Goal: Information Seeking & Learning: Learn about a topic

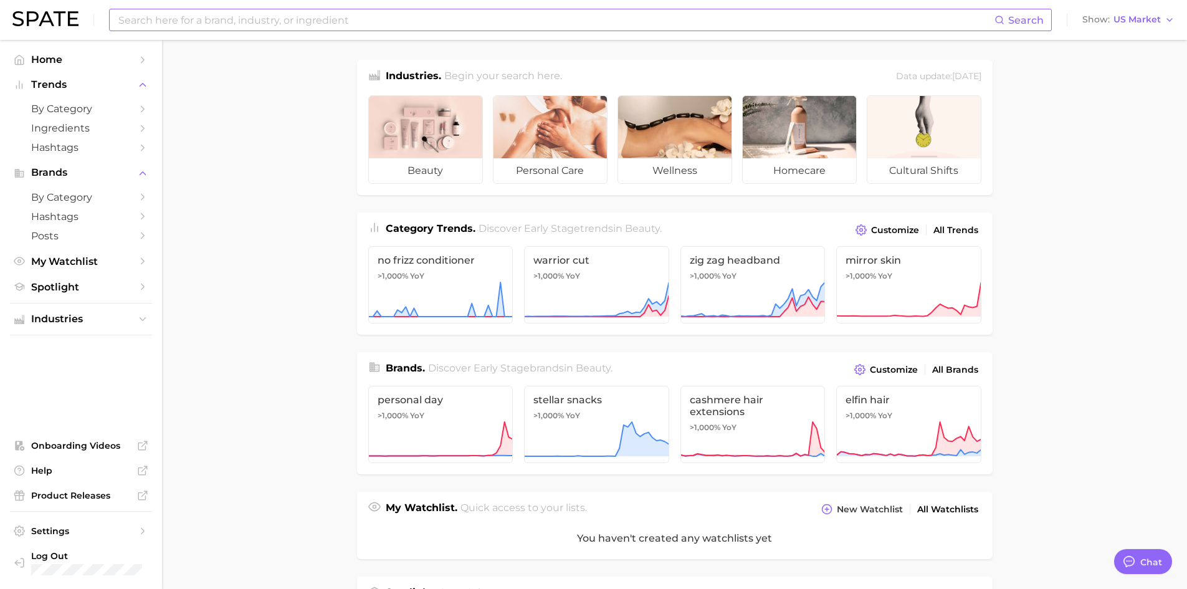
click at [393, 24] on input at bounding box center [556, 19] width 878 height 21
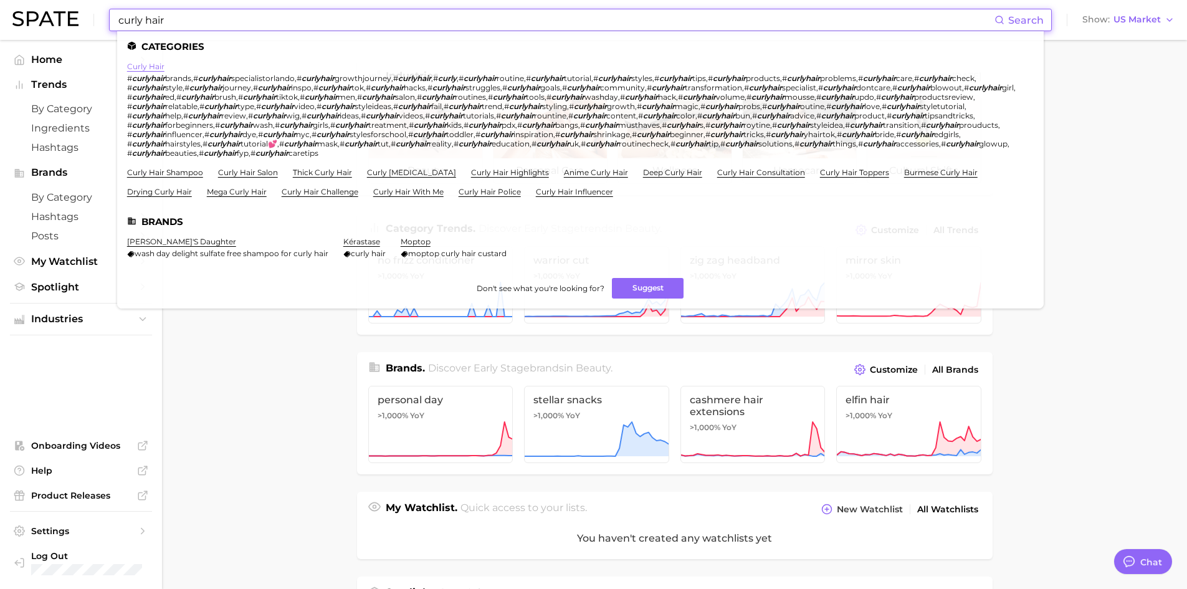
type input "curly hair"
click at [163, 70] on link "curly hair" at bounding box center [145, 66] width 37 height 9
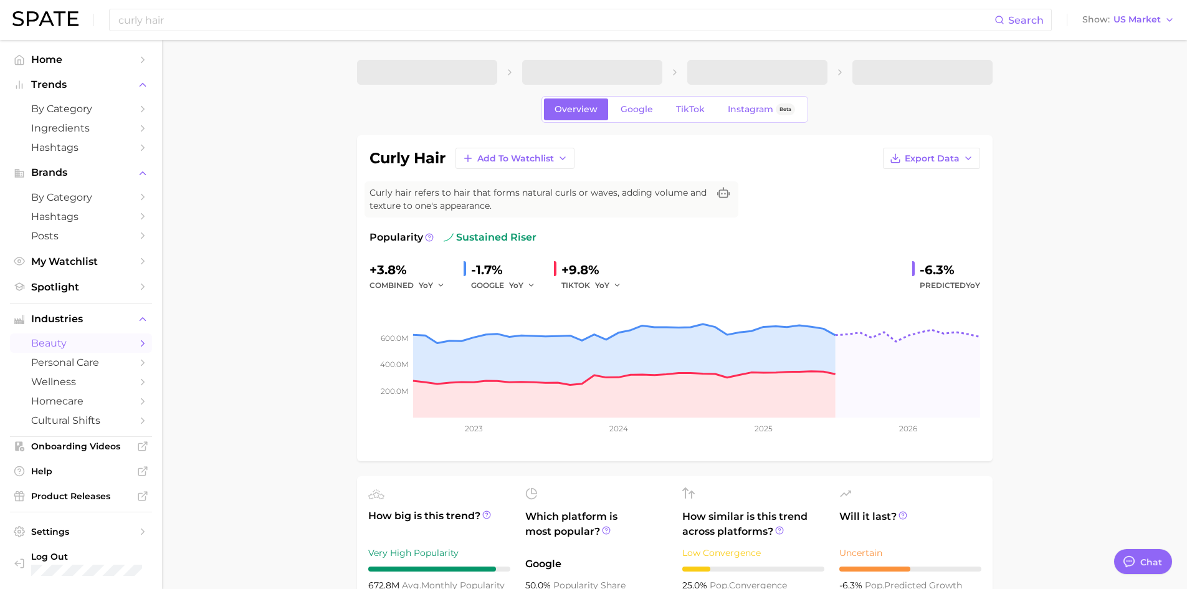
type textarea "x"
click at [684, 107] on span "TikTok" at bounding box center [690, 109] width 29 height 11
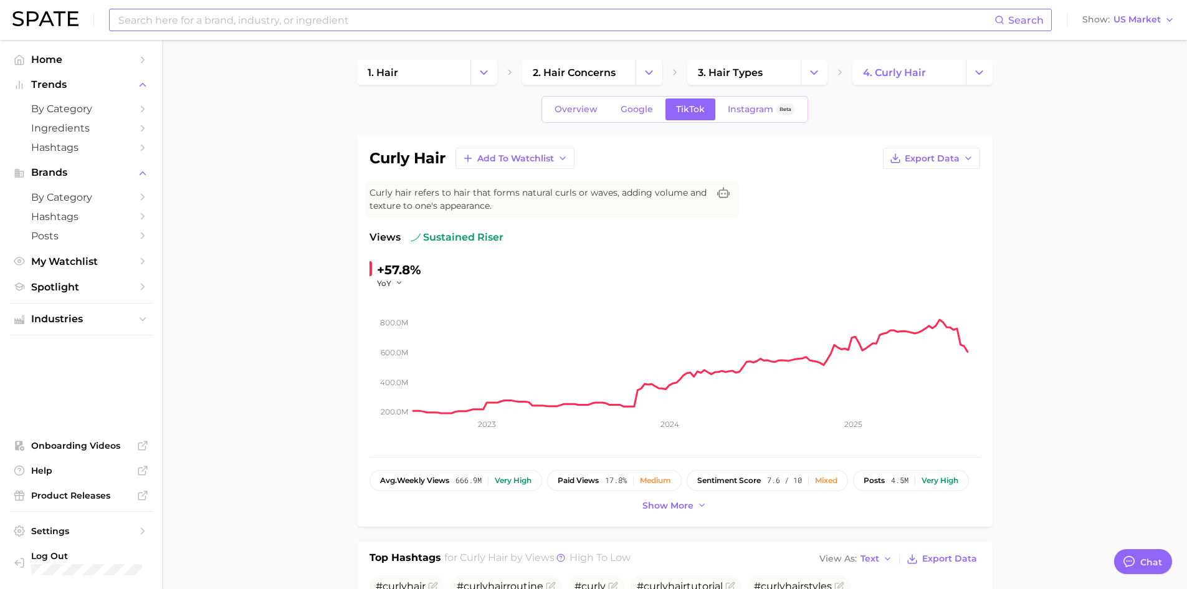
click at [244, 14] on input at bounding box center [556, 19] width 878 height 21
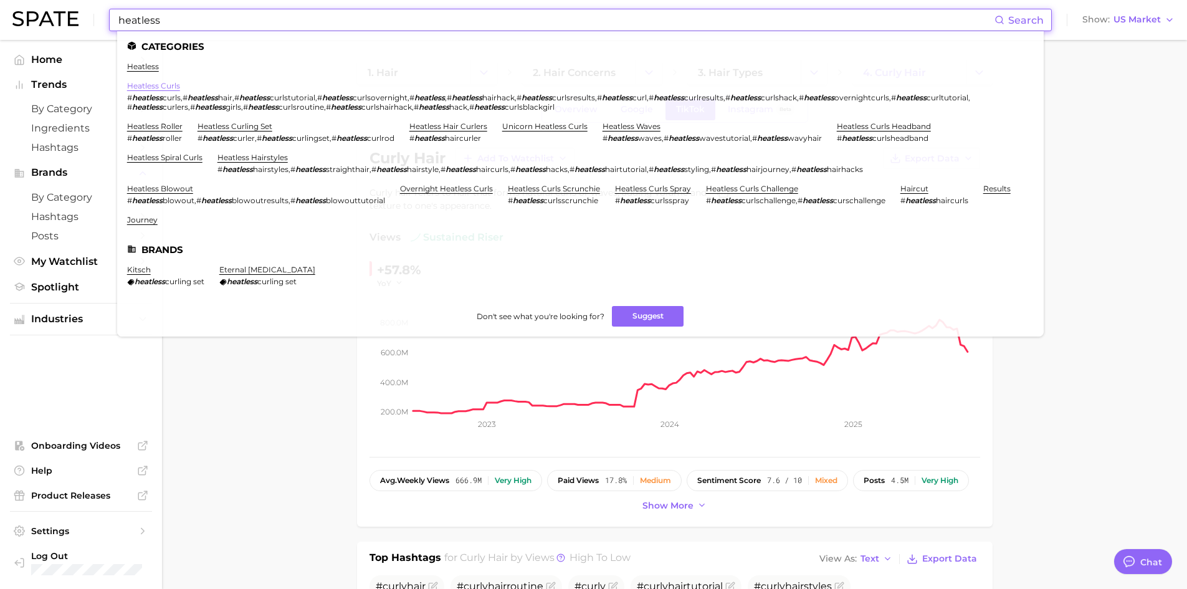
type input "heatless"
click at [157, 87] on link "heatless curls" at bounding box center [153, 85] width 53 height 9
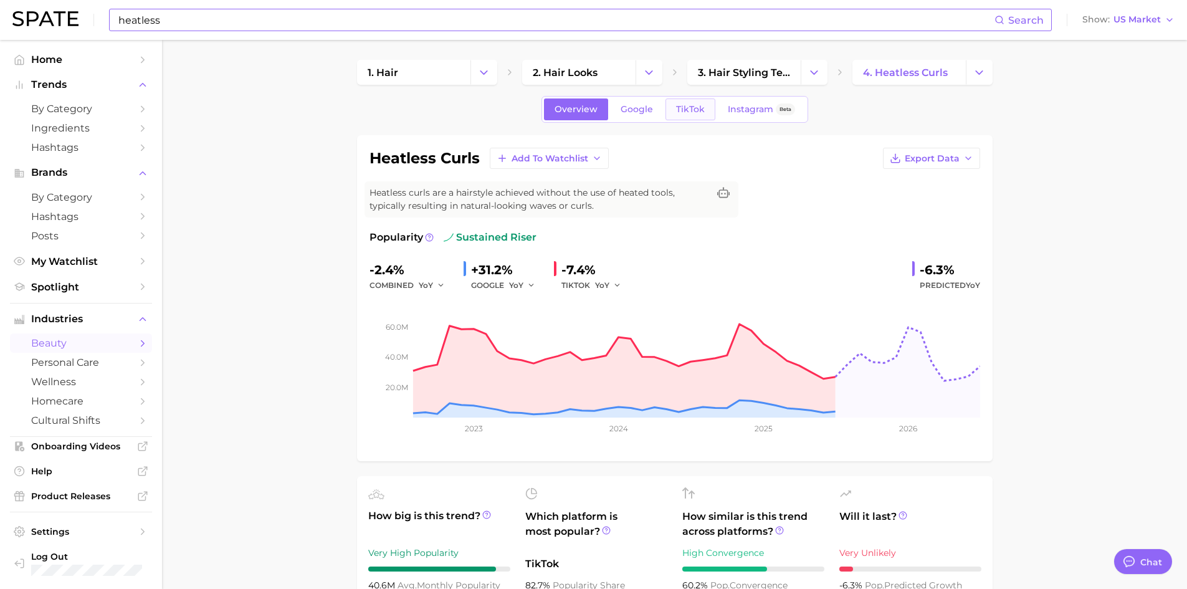
click at [688, 110] on span "TikTok" at bounding box center [690, 109] width 29 height 11
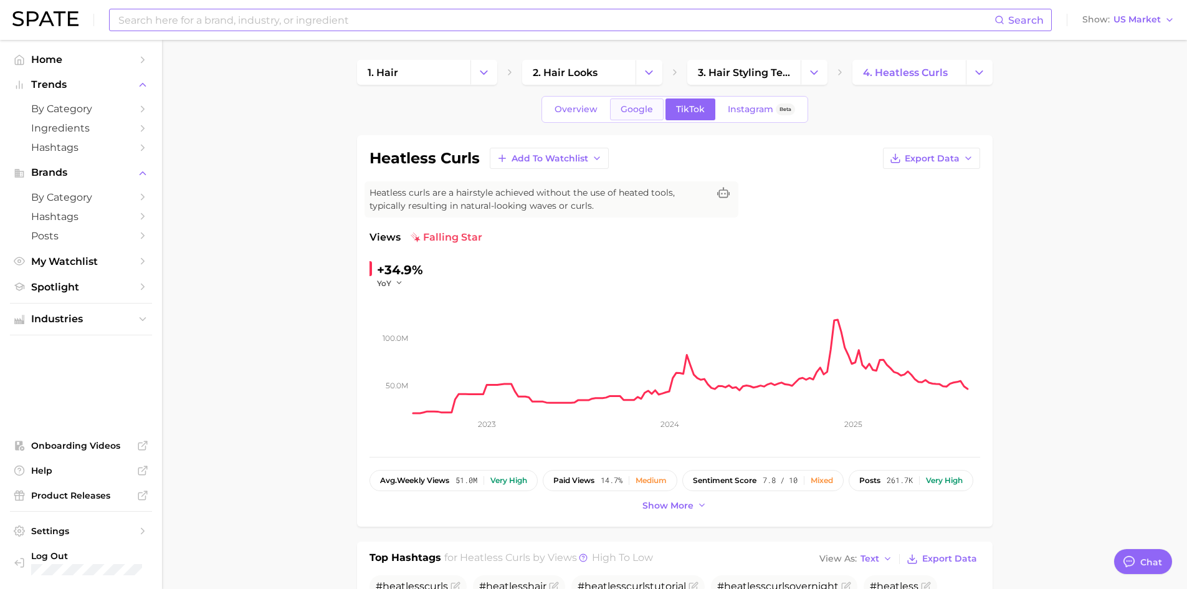
click at [635, 108] on span "Google" at bounding box center [637, 109] width 32 height 11
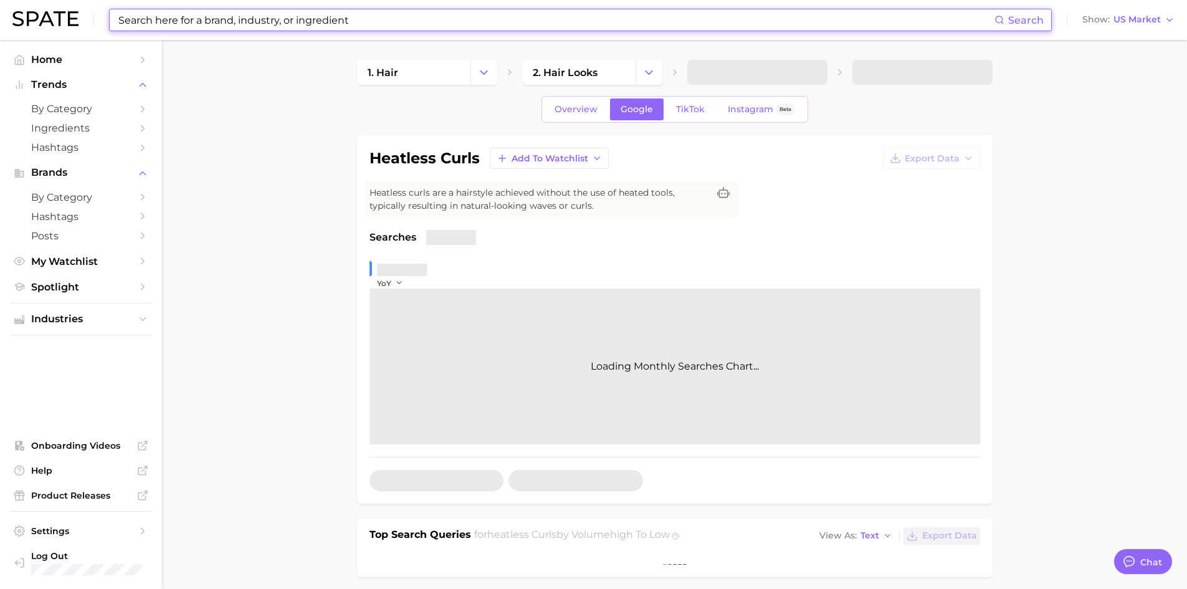
click at [340, 16] on input at bounding box center [556, 19] width 878 height 21
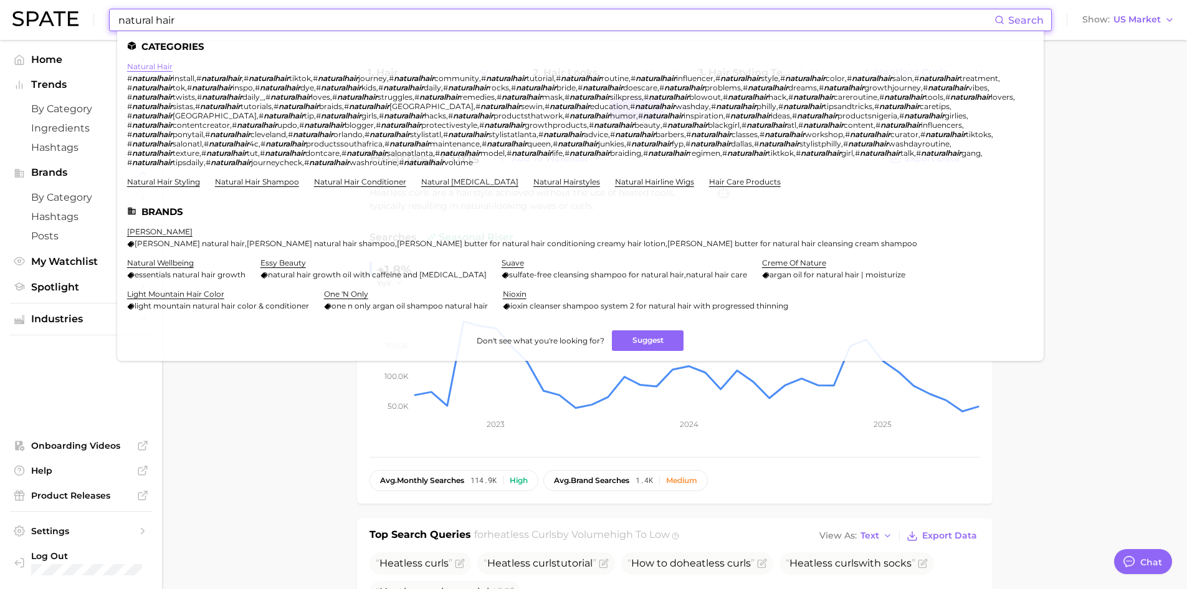
type input "natural hair"
click at [168, 62] on link "natural hair" at bounding box center [150, 66] width 46 height 9
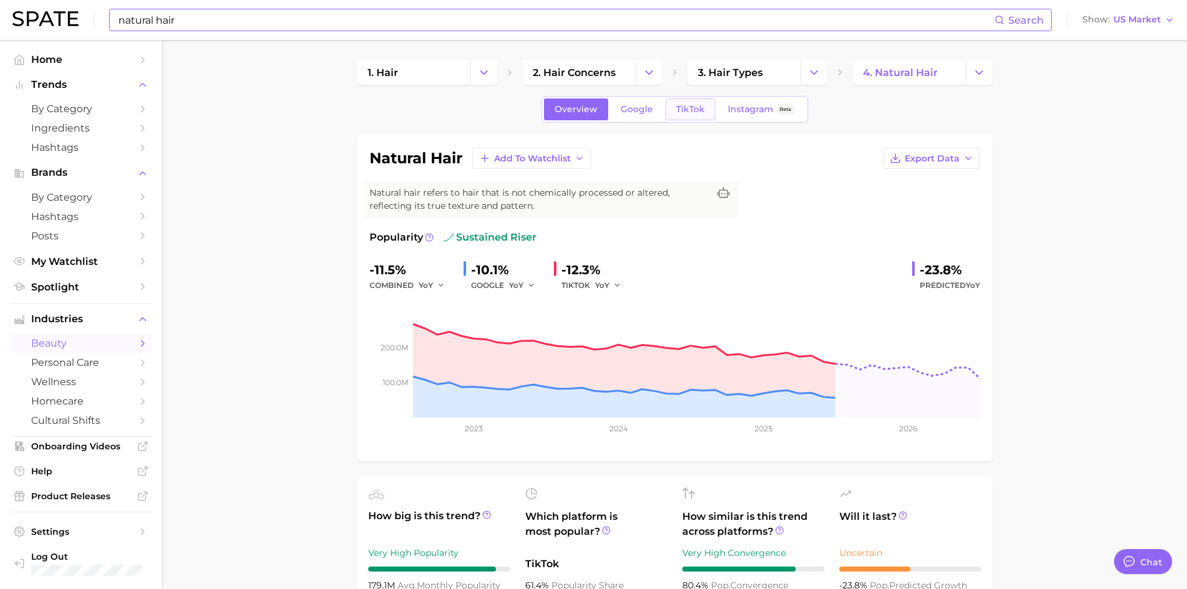
click at [694, 112] on span "TikTok" at bounding box center [690, 109] width 29 height 11
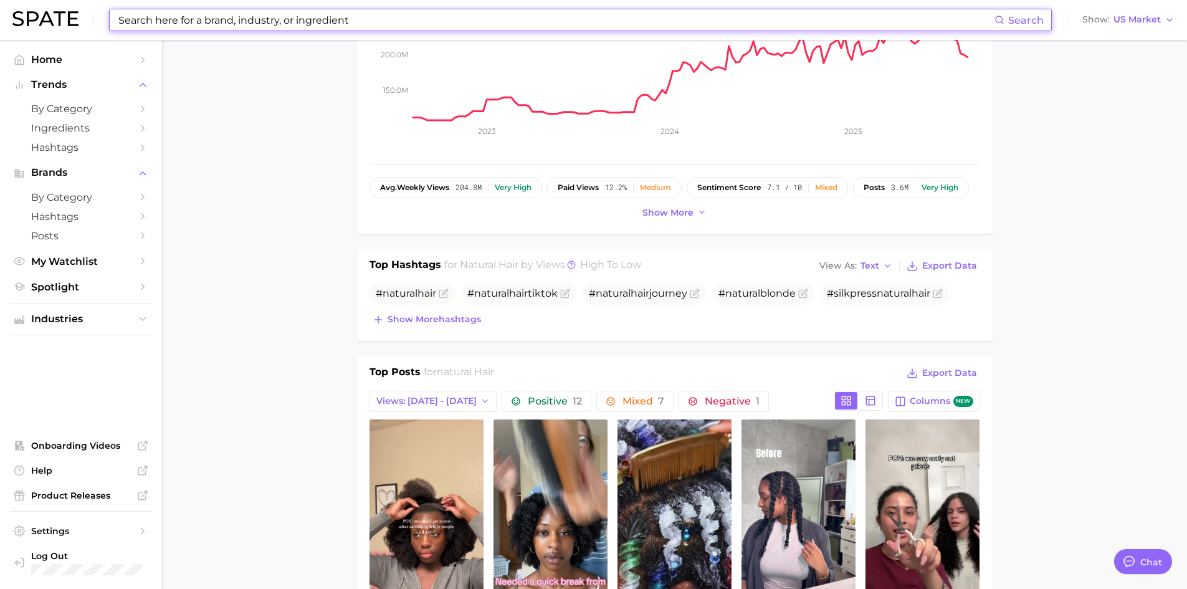
scroll to position [312, 0]
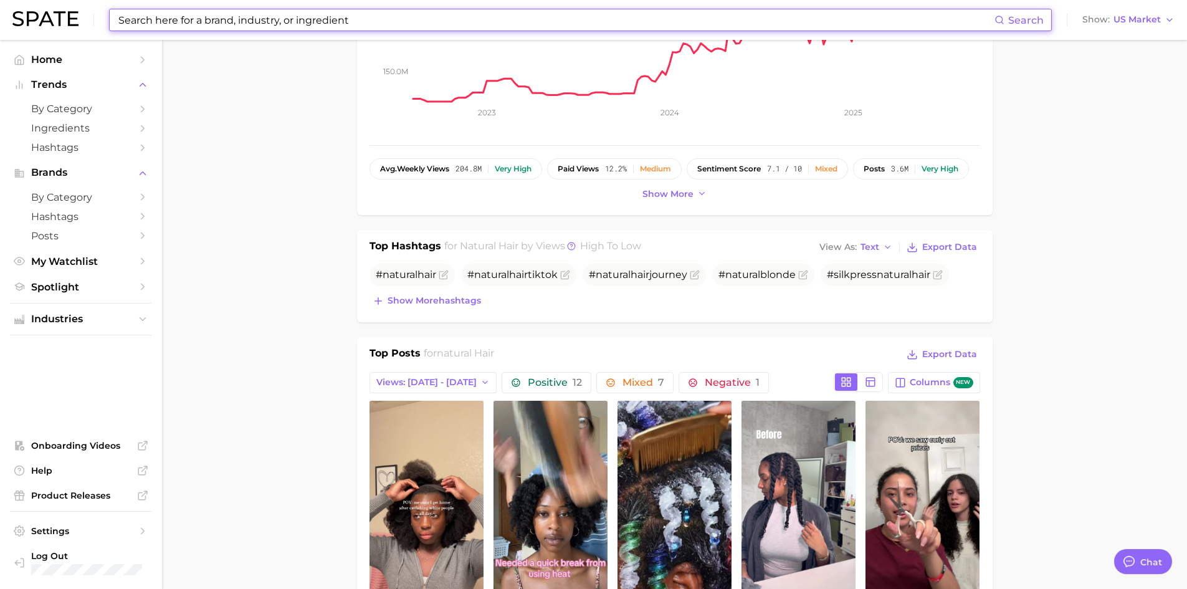
click at [319, 21] on input at bounding box center [556, 19] width 878 height 21
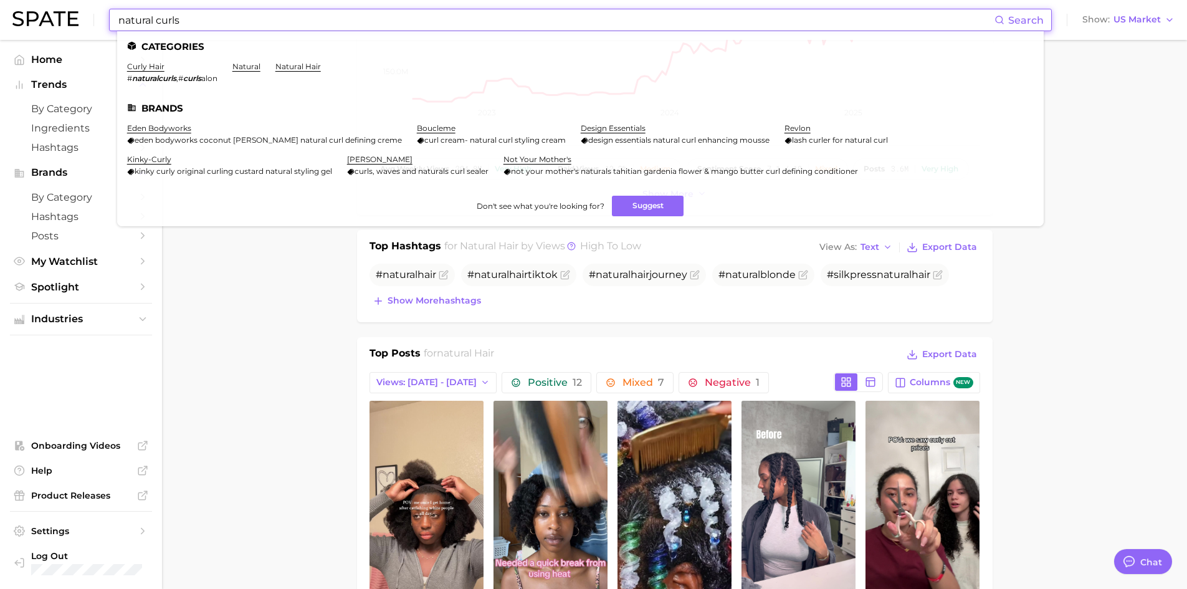
click at [141, 71] on li "curly hair # naturalcurls , # curls alon" at bounding box center [172, 72] width 90 height 21
click at [141, 65] on link "curly hair" at bounding box center [145, 66] width 37 height 9
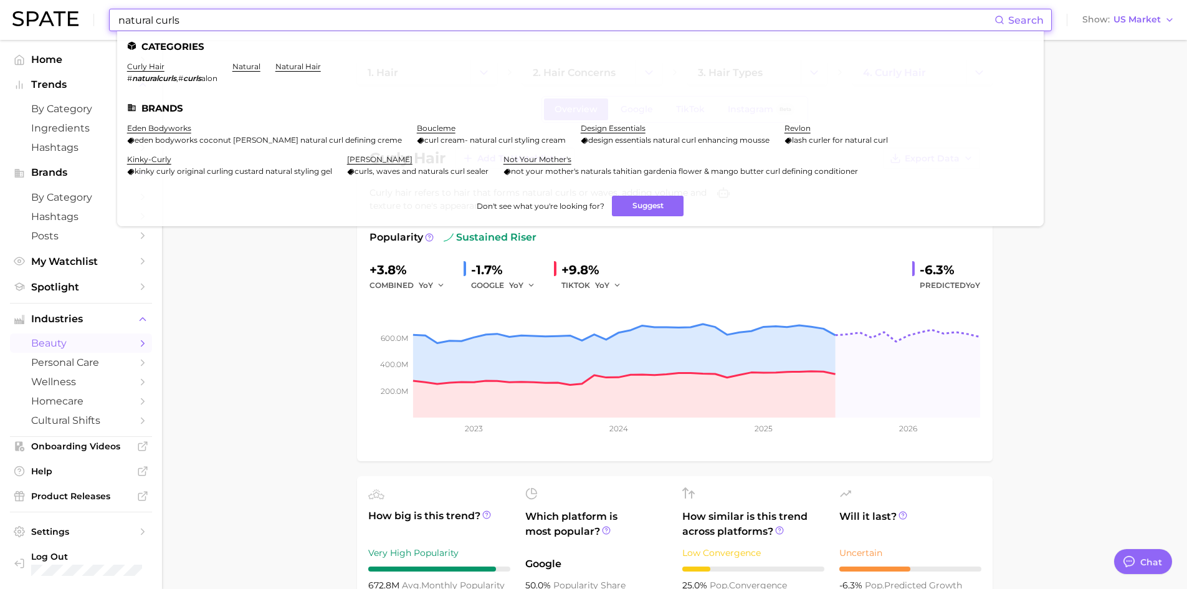
click at [284, 27] on input "natural curls" at bounding box center [556, 19] width 878 height 21
drag, startPoint x: 276, startPoint y: 14, endPoint x: 92, endPoint y: 8, distance: 184.6
click at [93, 12] on div "natural curls Search Categories curly hair # naturalcurls , # curls alon natura…" at bounding box center [593, 20] width 1163 height 40
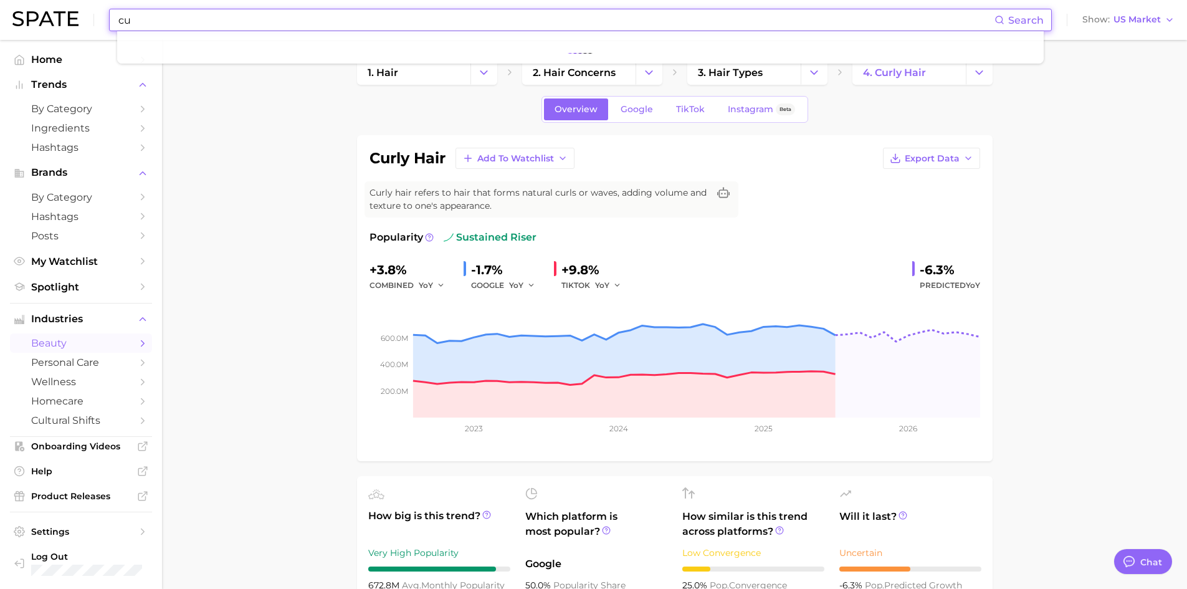
type input "c"
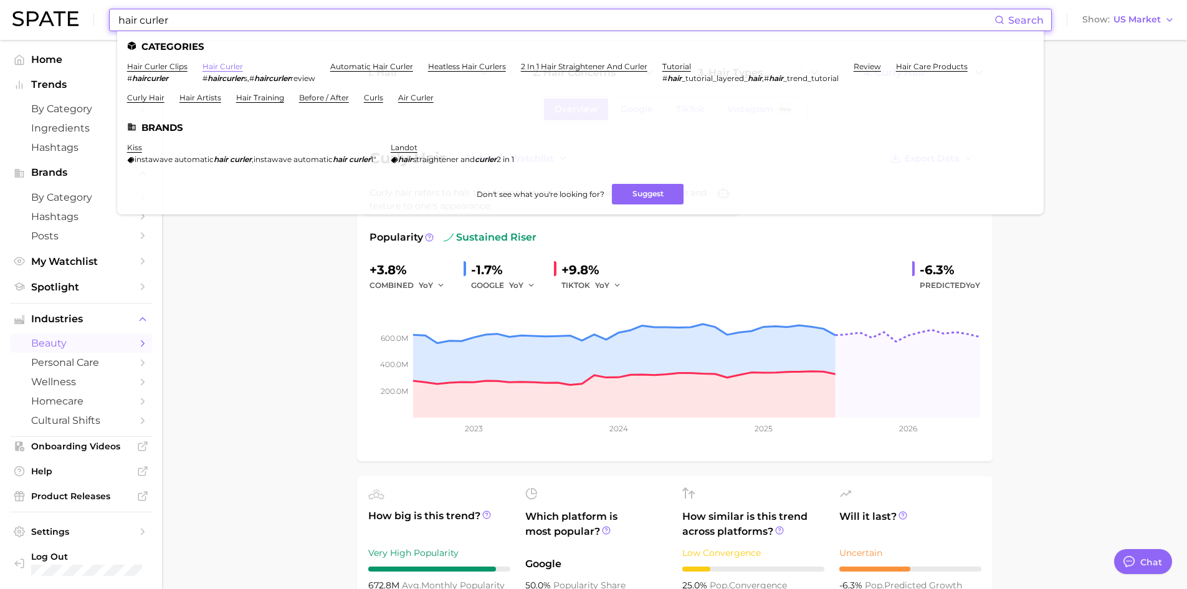
type input "hair curler"
click at [218, 63] on link "hair curler" at bounding box center [223, 66] width 41 height 9
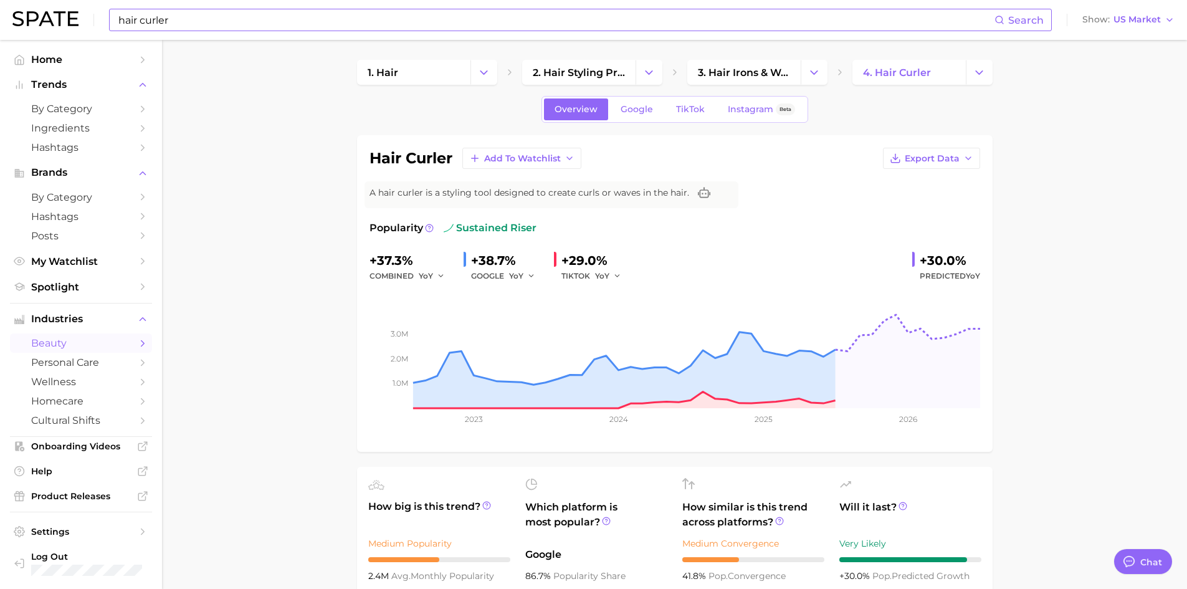
click at [241, 20] on input "hair curler" at bounding box center [556, 19] width 878 height 21
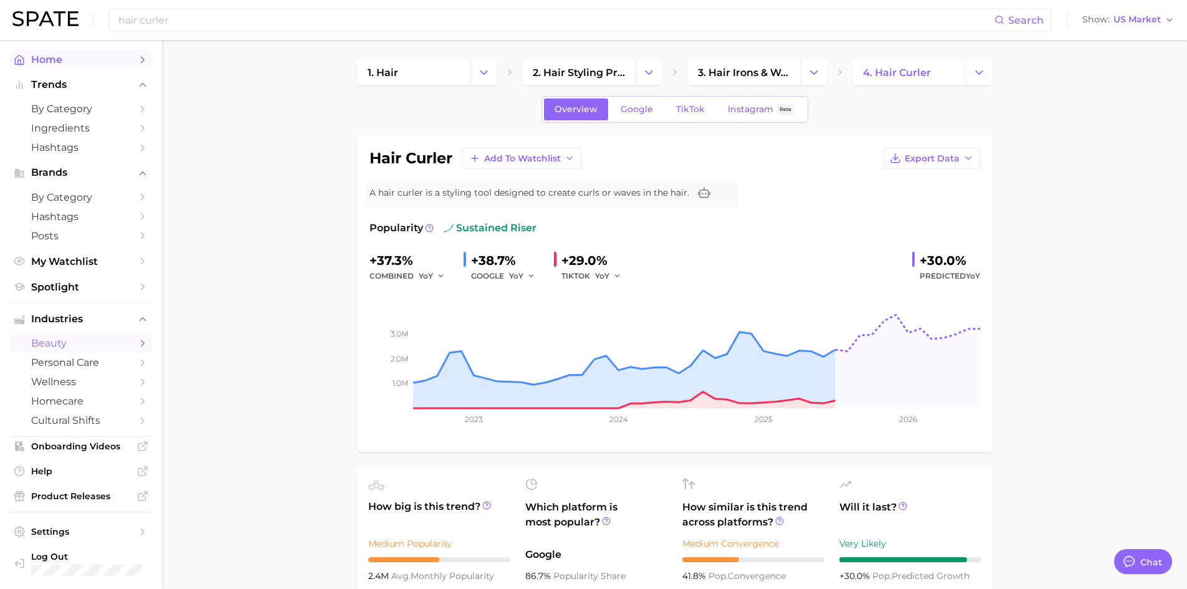
click at [52, 64] on span "Home" at bounding box center [81, 60] width 100 height 12
